Goal: Find specific page/section: Find specific page/section

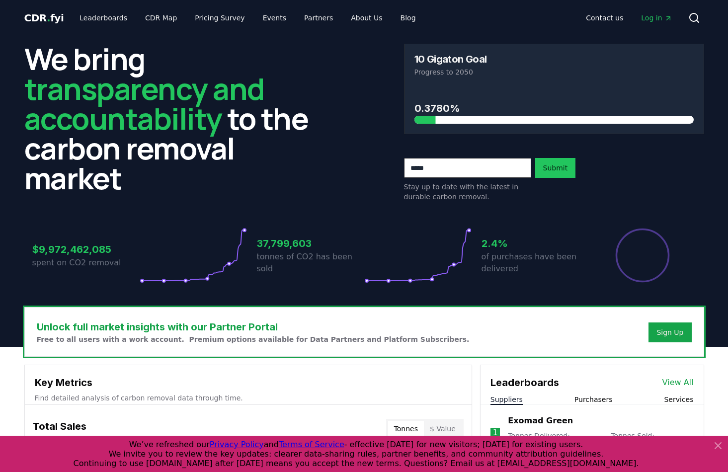
click at [44, 18] on span "CDR . fyi" at bounding box center [44, 18] width 40 height 12
click at [105, 20] on link "Leaderboards" at bounding box center [104, 18] width 64 height 18
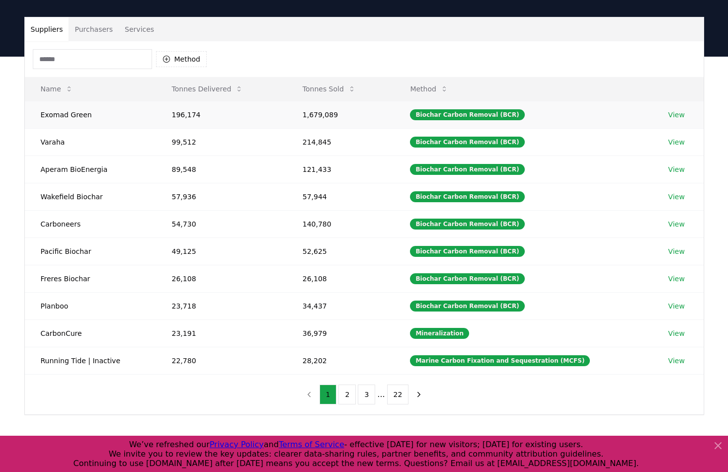
scroll to position [60, 0]
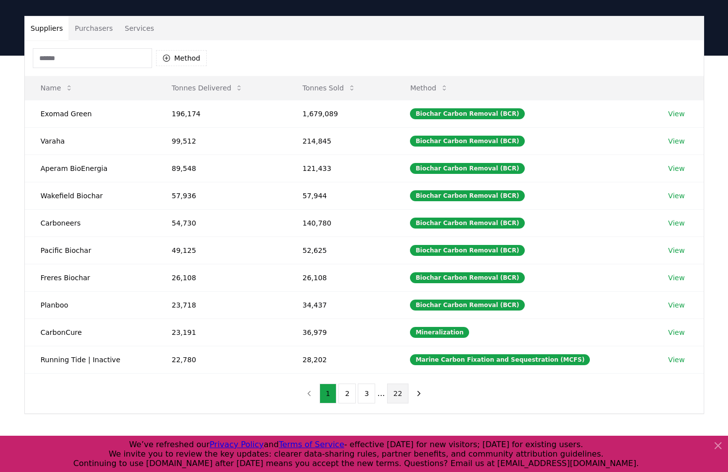
click at [397, 394] on button "22" at bounding box center [398, 394] width 22 height 20
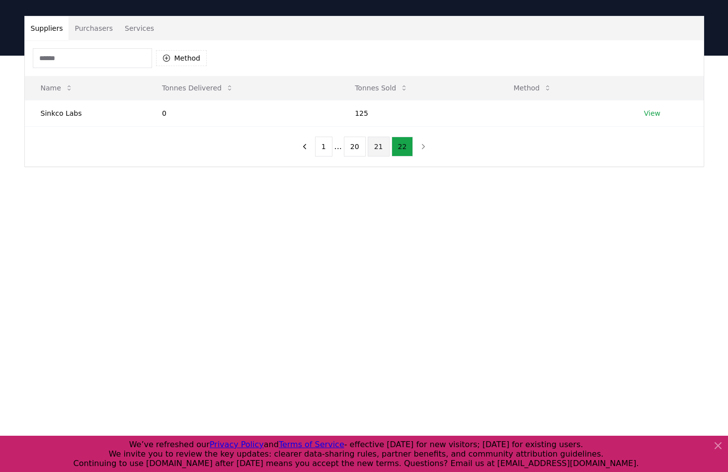
click at [377, 155] on button "21" at bounding box center [379, 147] width 22 height 20
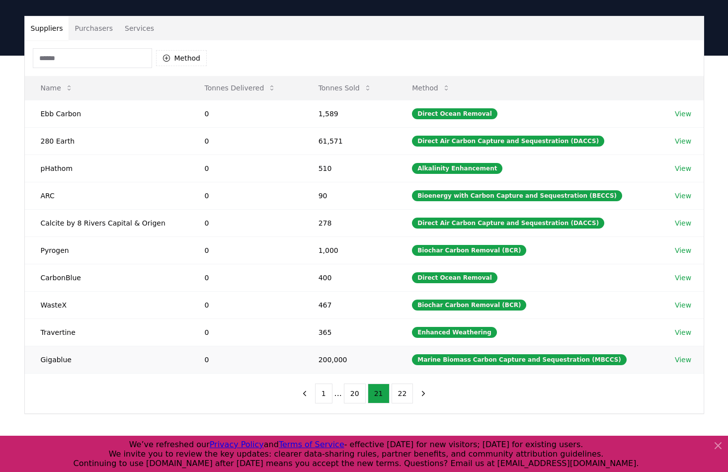
click at [57, 361] on td "Gigablue" at bounding box center [107, 359] width 164 height 27
click at [684, 359] on link "View" at bounding box center [683, 360] width 16 height 10
